Goal: Task Accomplishment & Management: Complete application form

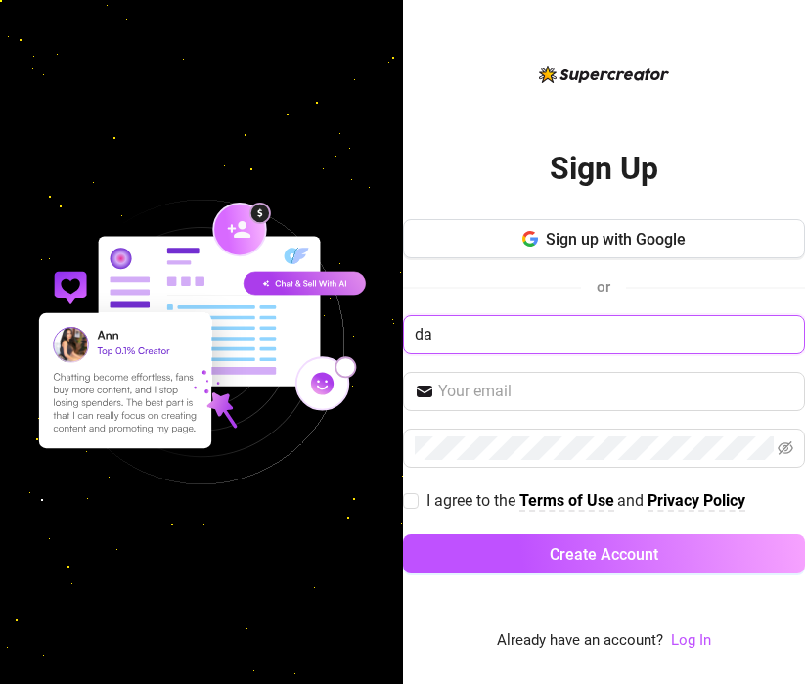
type input "[PERSON_NAME]"
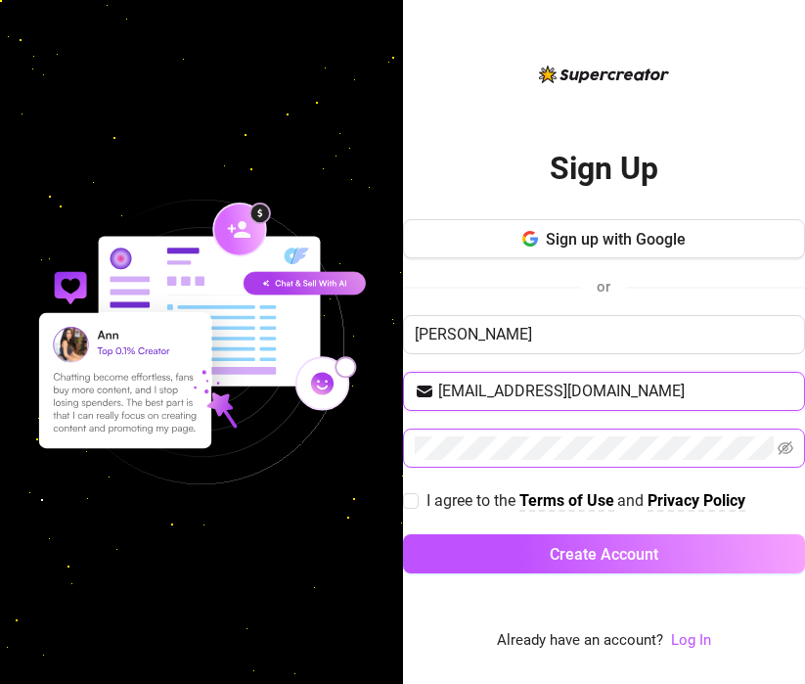
type input "[EMAIL_ADDRESS][DOMAIN_NAME]"
click at [779, 451] on icon "eye-invisible" at bounding box center [786, 448] width 16 height 16
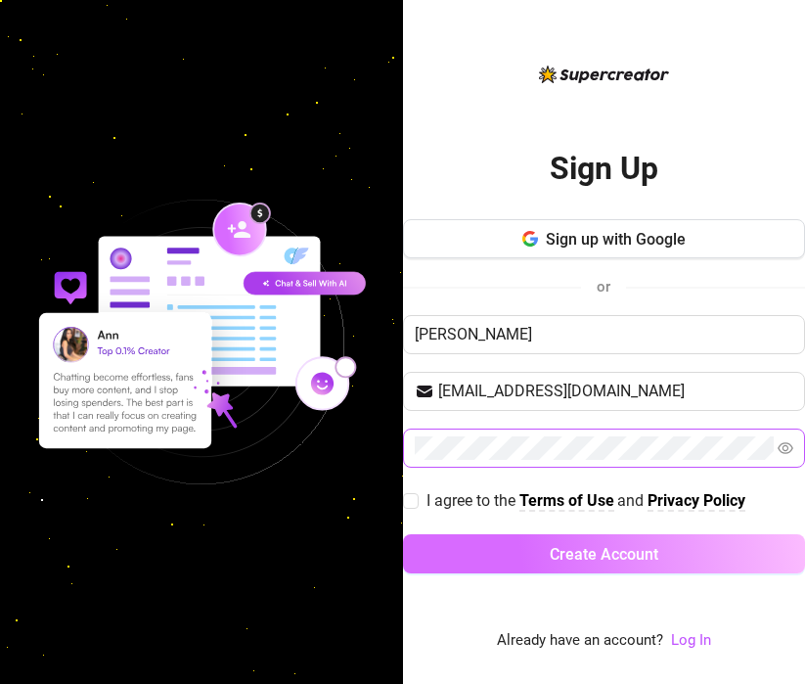
click at [598, 570] on button "Create Account" at bounding box center [604, 553] width 403 height 39
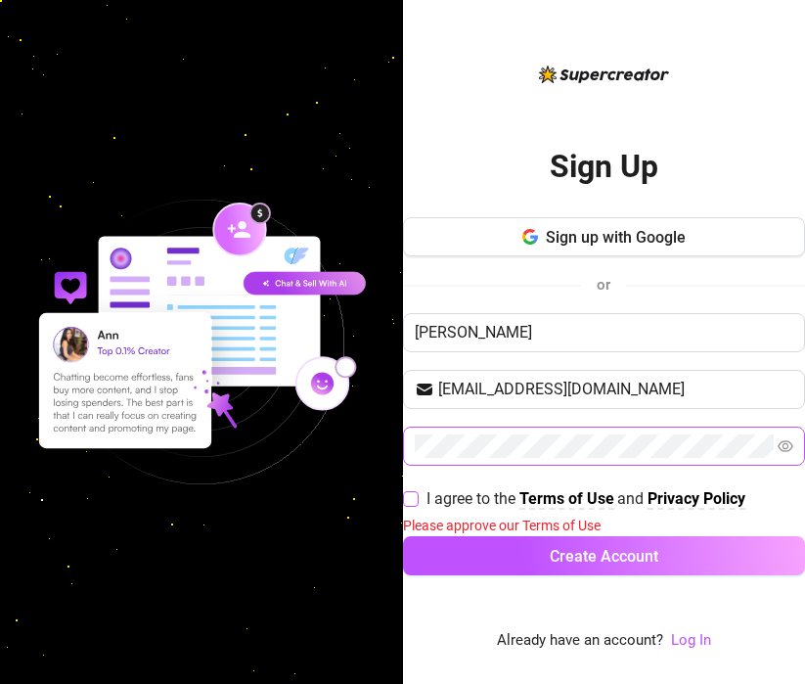
click at [419, 502] on span "I agree to the Terms of Use and Privacy Policy" at bounding box center [586, 498] width 335 height 24
click at [417, 502] on input "I agree to the Terms of Use and Privacy Policy" at bounding box center [410, 498] width 14 height 14
checkbox input "true"
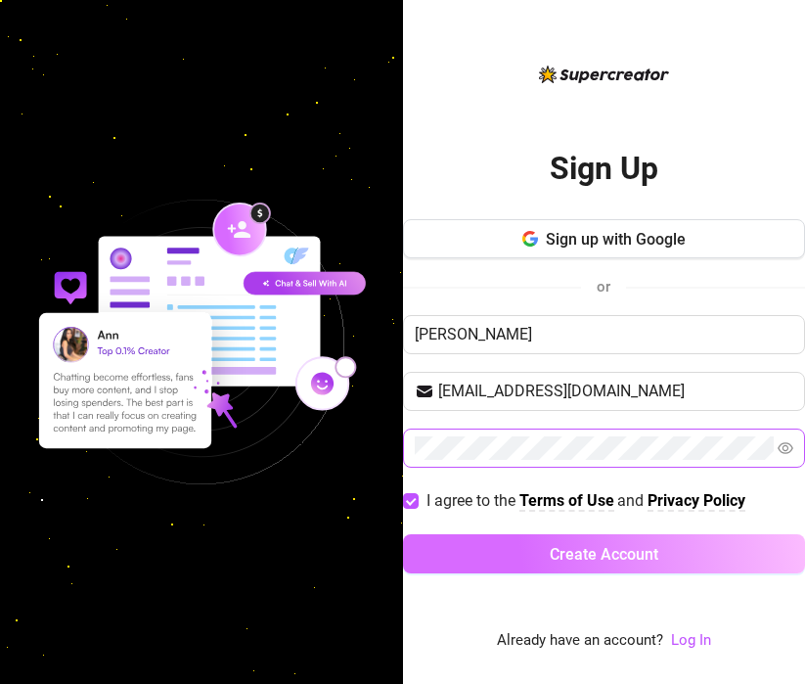
click at [531, 561] on button "Create Account" at bounding box center [604, 553] width 403 height 39
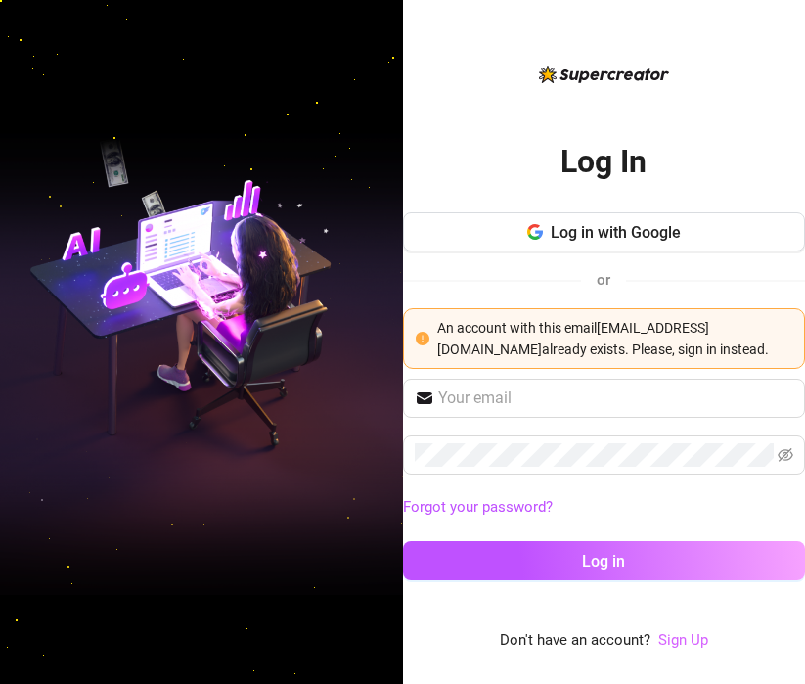
click at [689, 643] on link "Sign Up" at bounding box center [684, 640] width 50 height 18
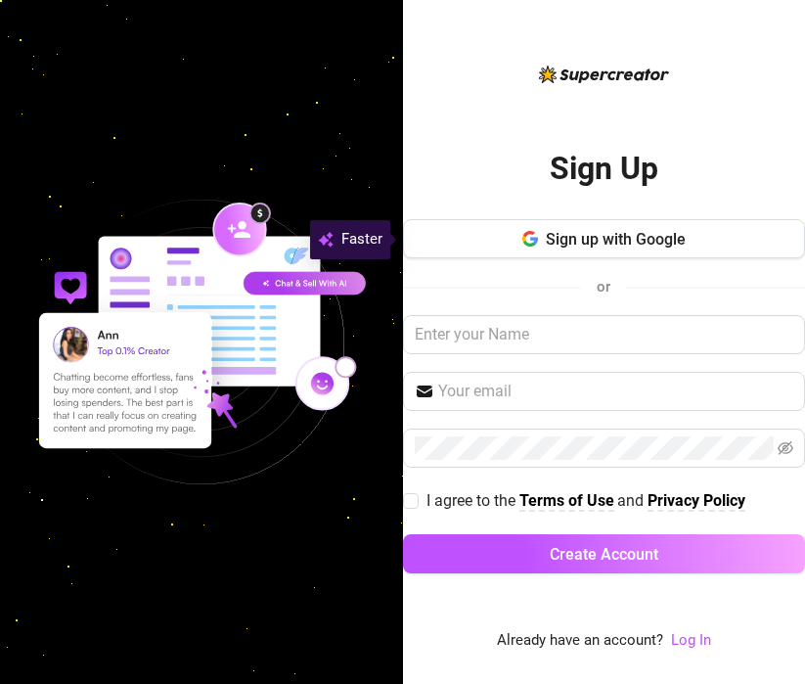
click at [690, 656] on div "Sign Up Sign up with Google or I agree to the Terms of Use and Privacy Policy C…" at bounding box center [604, 342] width 403 height 684
click at [687, 641] on link "Log In" at bounding box center [691, 640] width 40 height 18
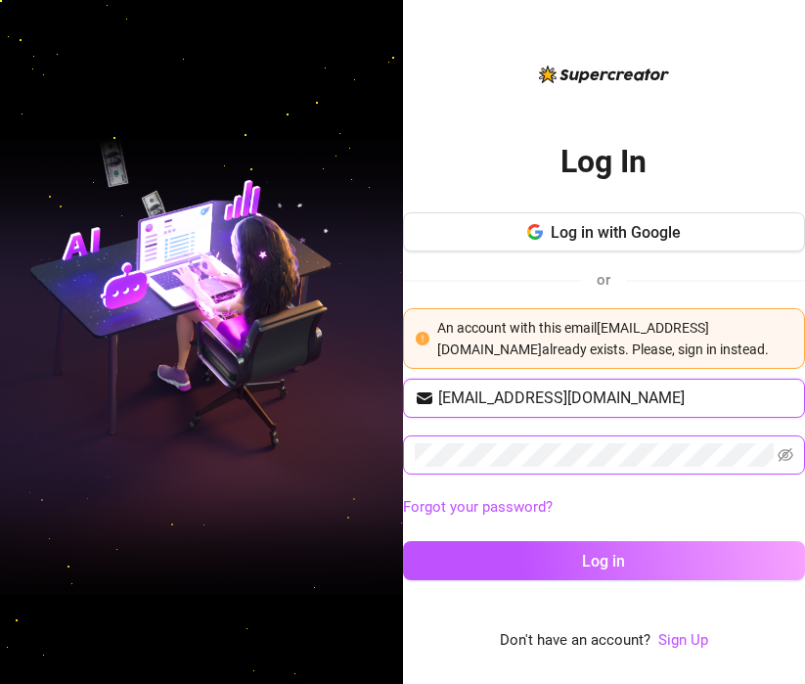
type input "[EMAIL_ADDRESS][DOMAIN_NAME]"
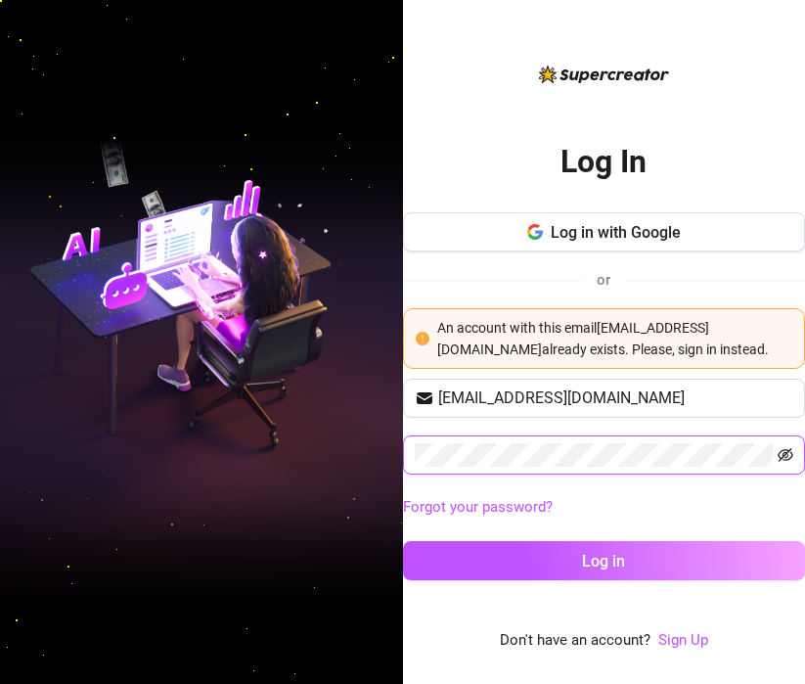
click at [784, 450] on icon "eye-invisible" at bounding box center [786, 455] width 16 height 16
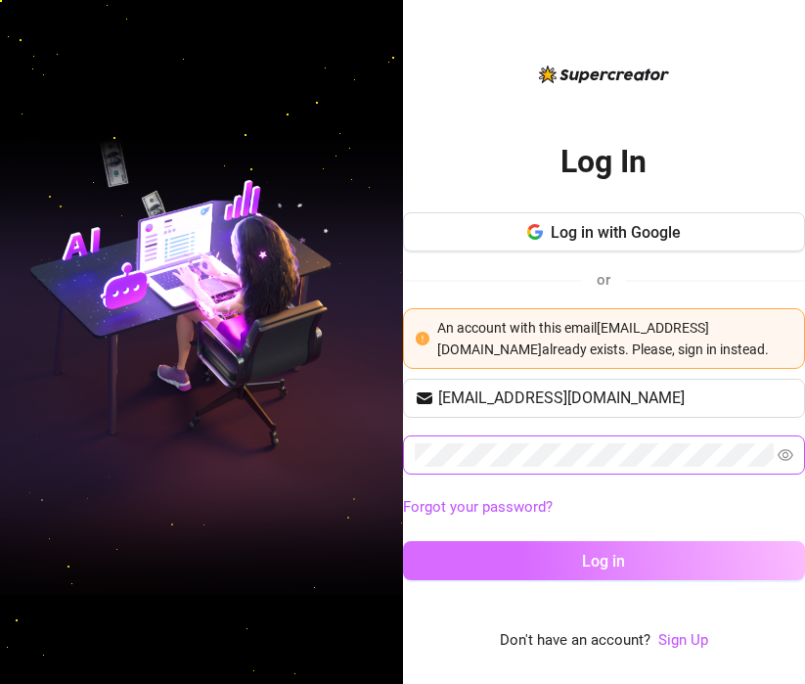
click at [606, 568] on span "Log in" at bounding box center [603, 561] width 43 height 19
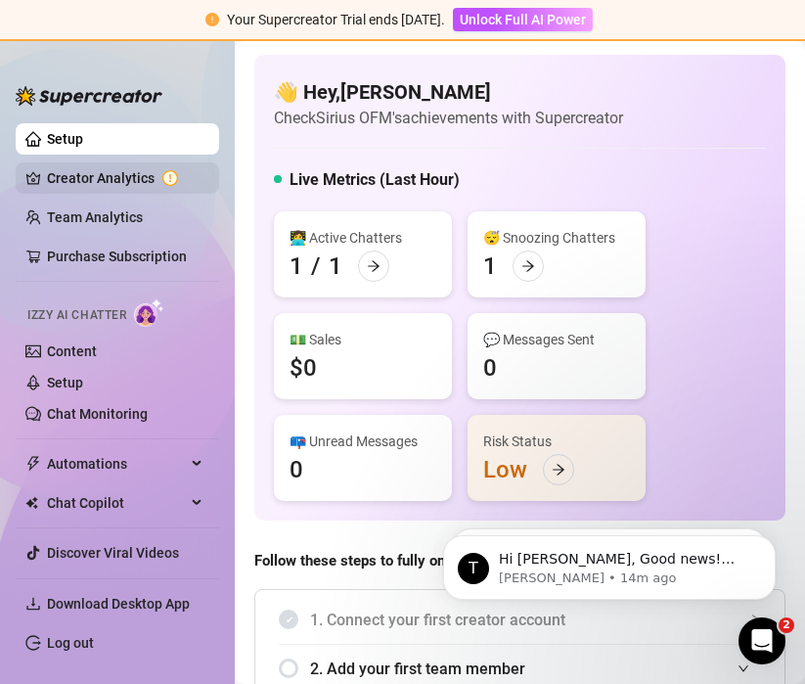
click at [99, 180] on link "Creator Analytics" at bounding box center [125, 177] width 157 height 31
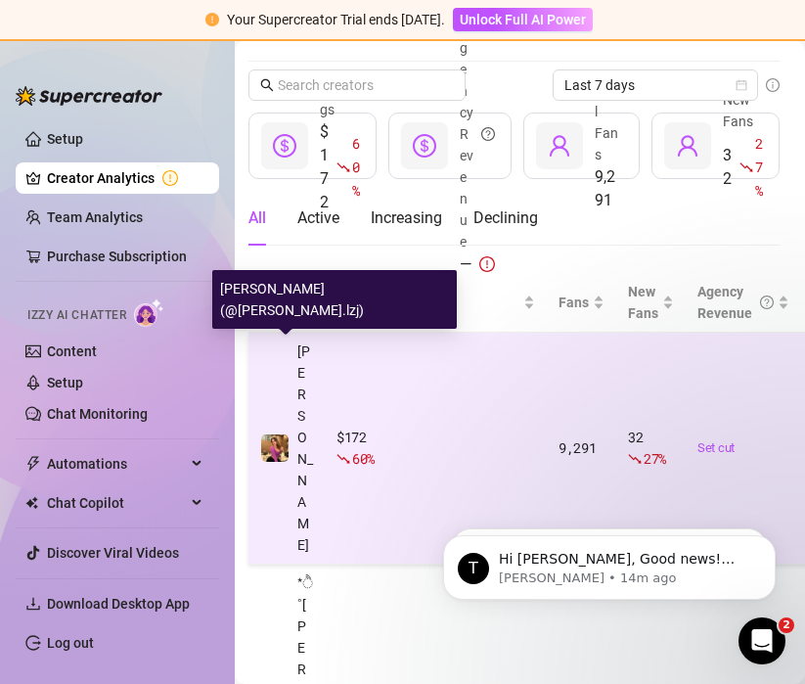
scroll to position [83, 6]
